Goal: Find specific page/section: Find specific page/section

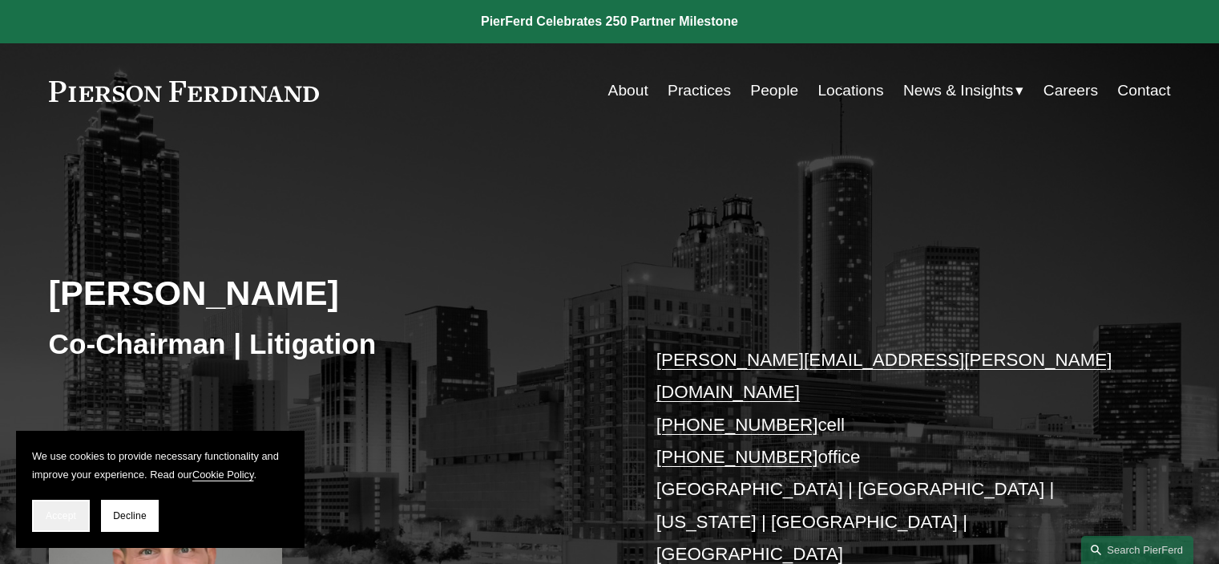
click at [59, 515] on span "Accept" at bounding box center [61, 515] width 30 height 11
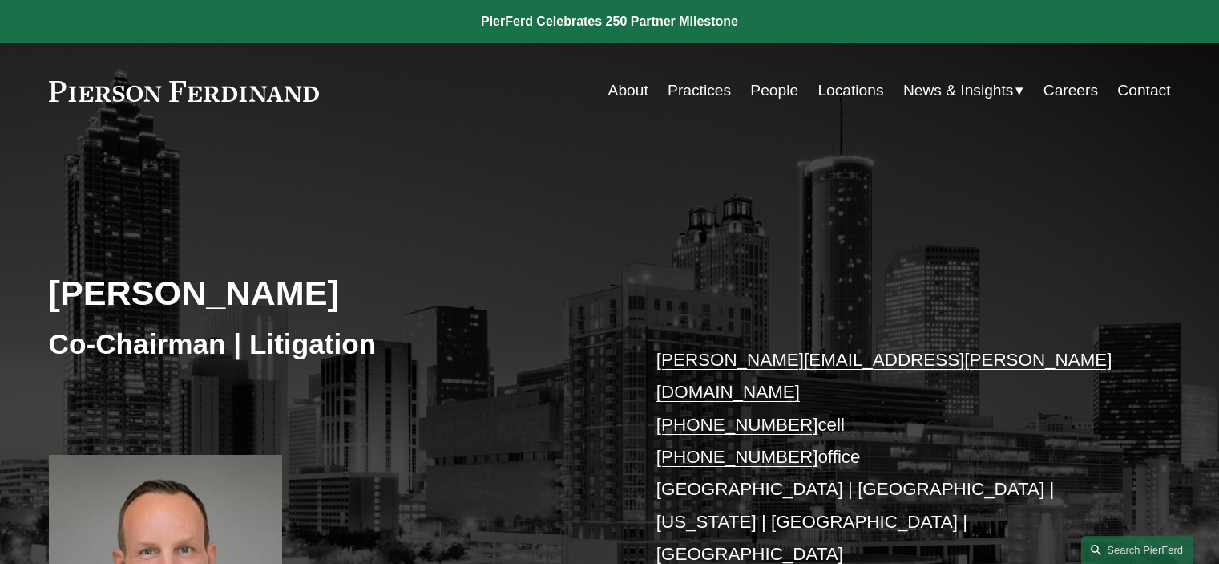
click at [771, 91] on link "People" at bounding box center [774, 90] width 48 height 30
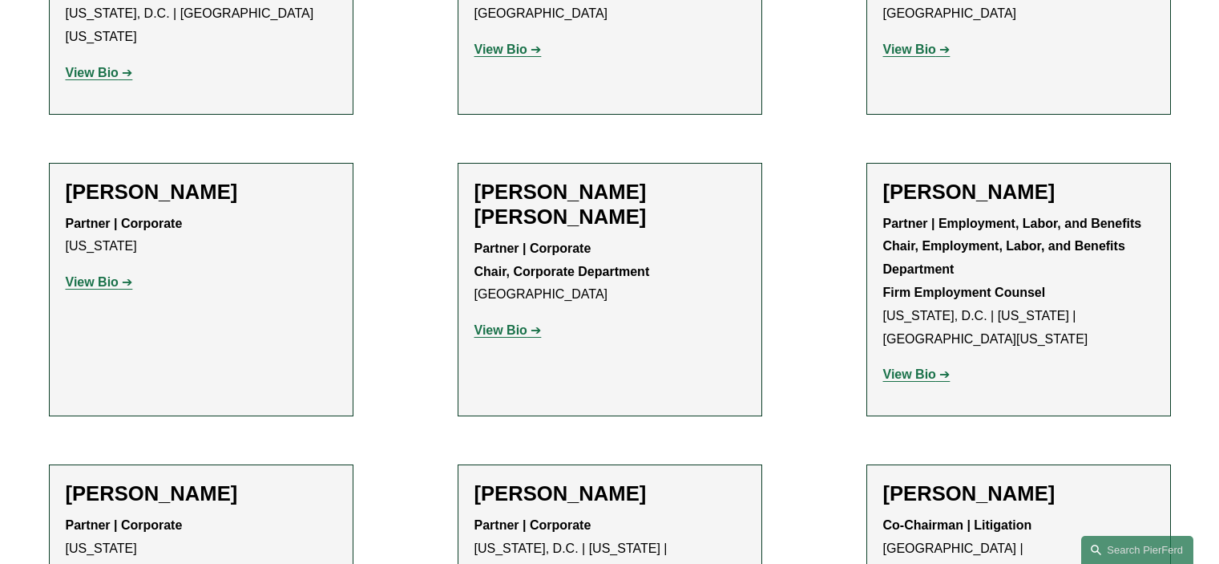
scroll to position [6172, 0]
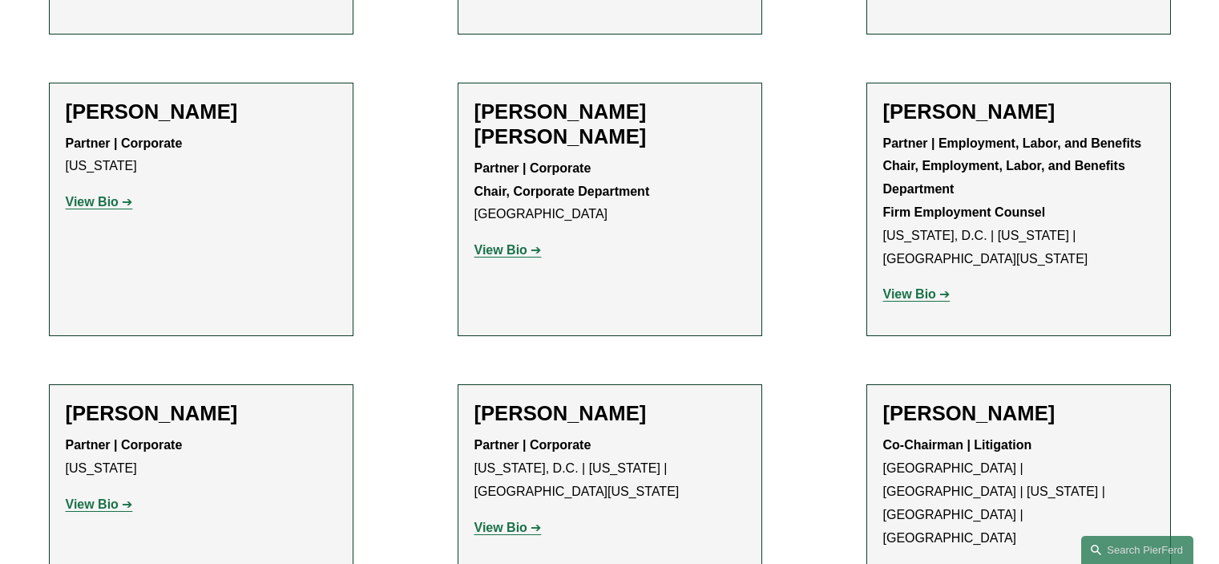
click at [912, 563] on strong "View Bio" at bounding box center [909, 573] width 53 height 14
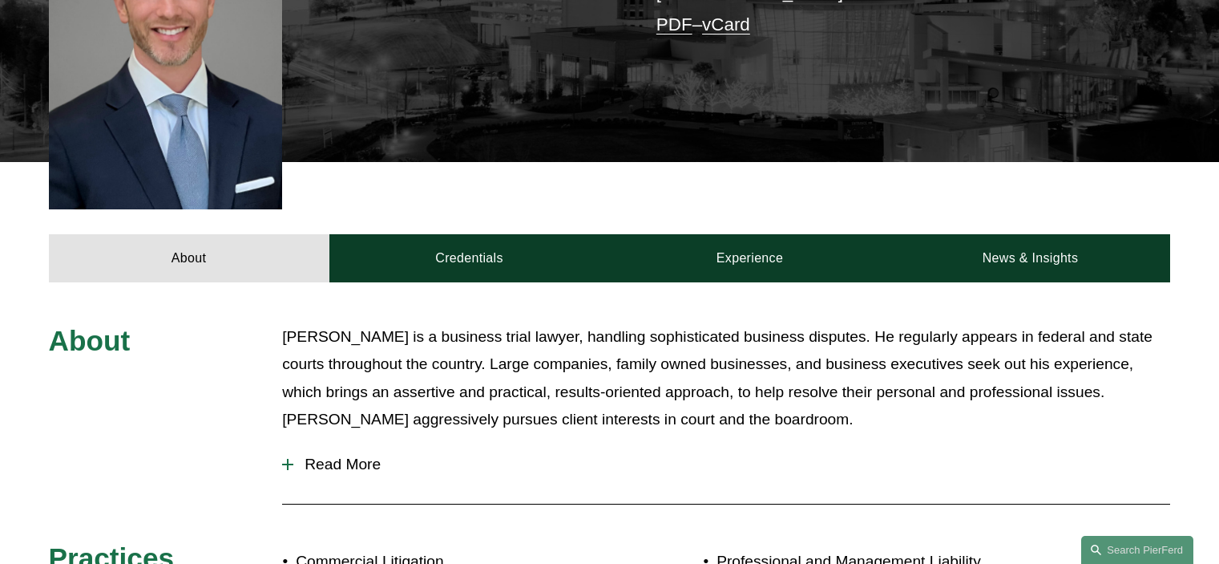
scroll to position [641, 0]
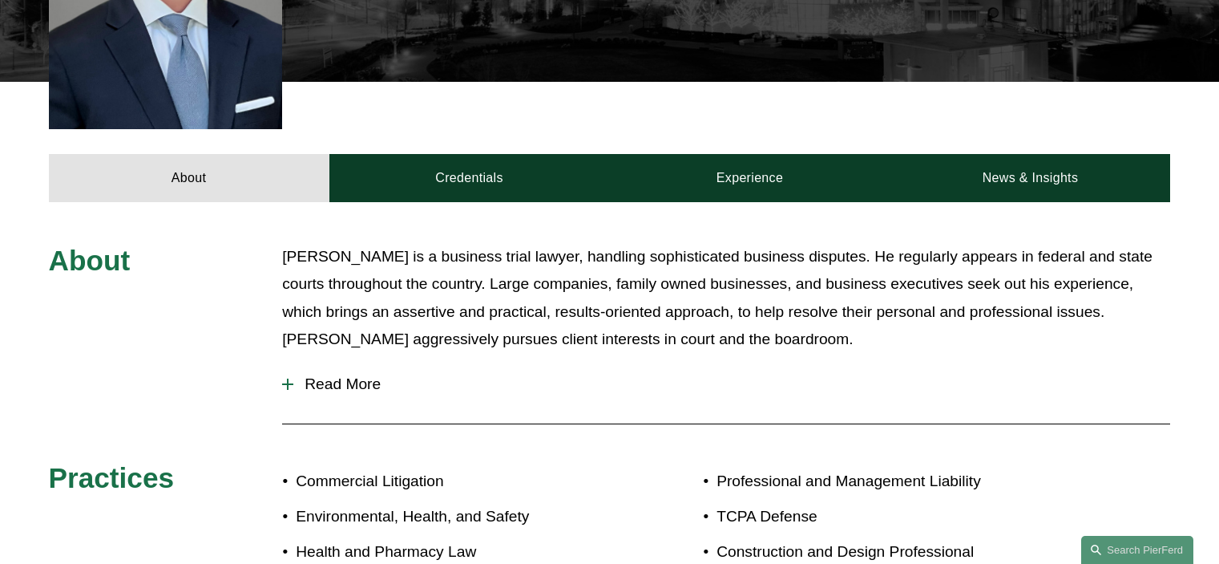
click at [331, 375] on span "Read More" at bounding box center [731, 384] width 877 height 18
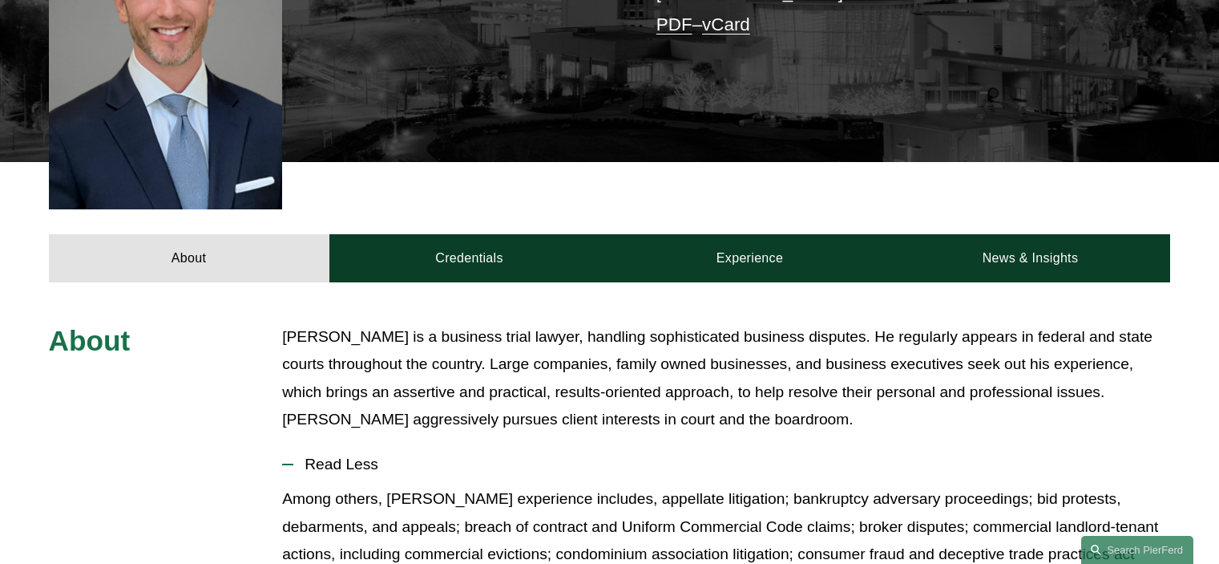
scroll to position [321, 0]
